Goal: Navigation & Orientation: Go to known website

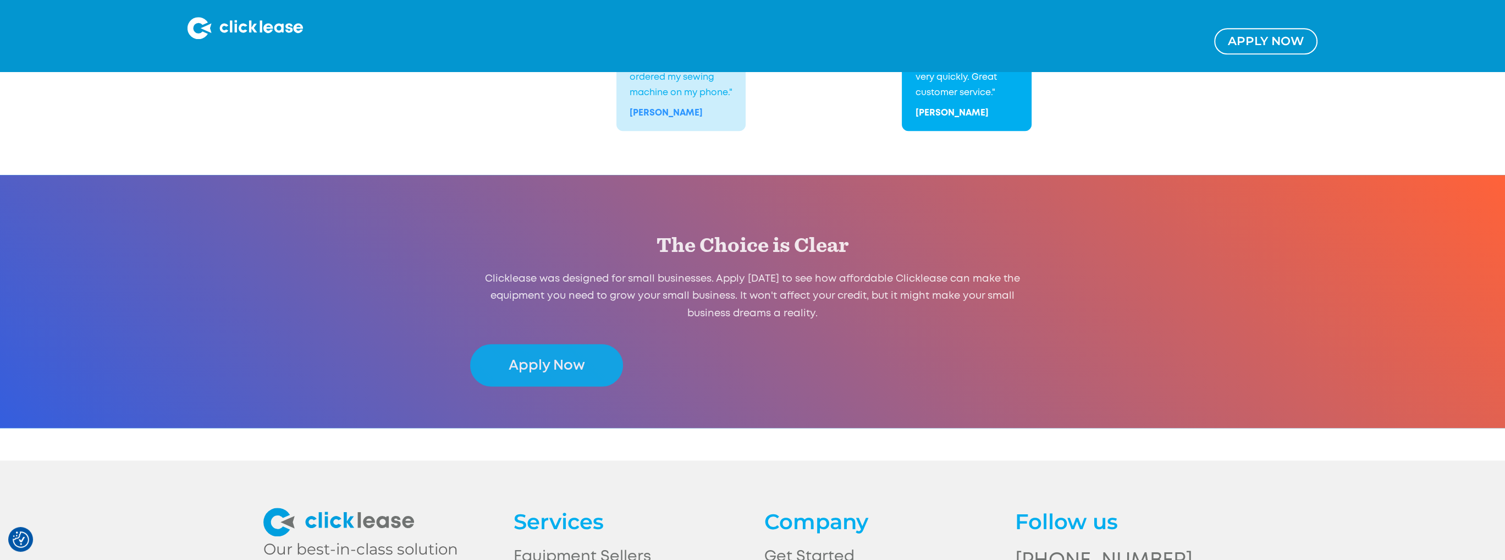
scroll to position [2310, 0]
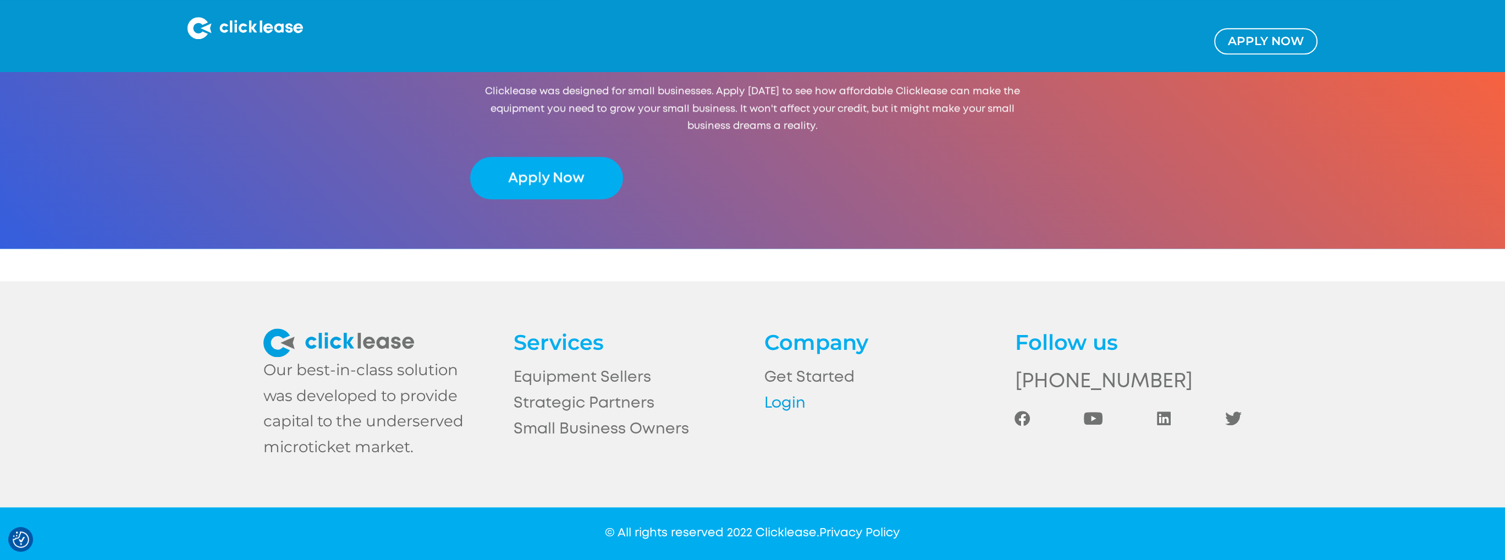
click at [787, 405] on link "Login" at bounding box center [877, 404] width 227 height 26
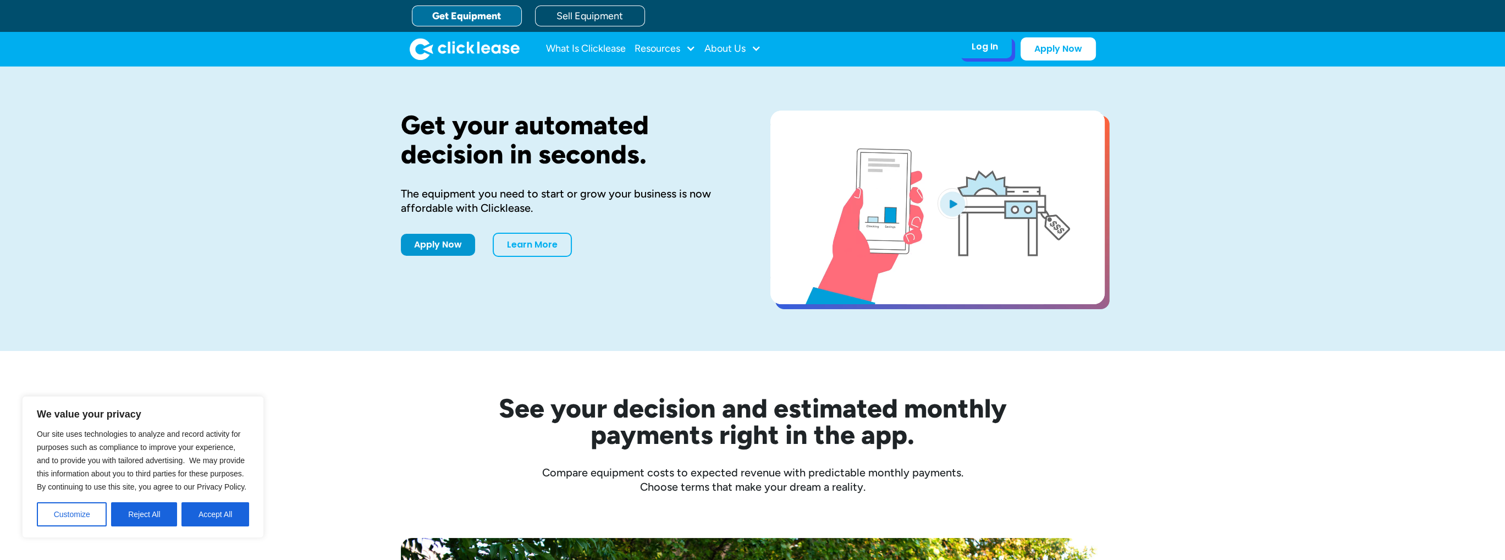
click at [967, 47] on div "Log In Account login I use Clicklease to get my equipment Partner Portal I offe…" at bounding box center [985, 46] width 54 height 23
